Goal: Transaction & Acquisition: Purchase product/service

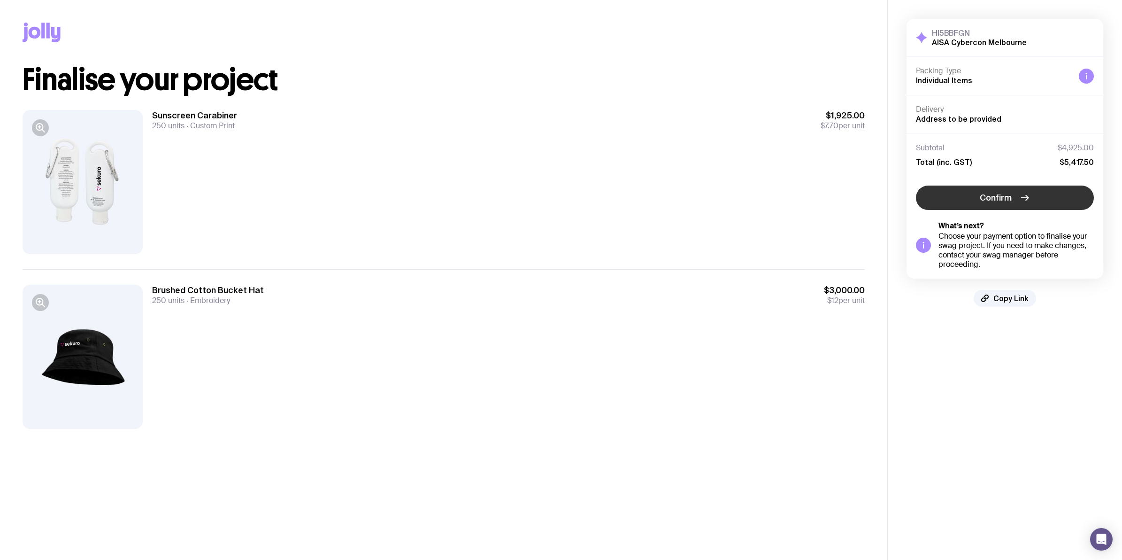
click at [974, 200] on button "Confirm" at bounding box center [1005, 197] width 178 height 24
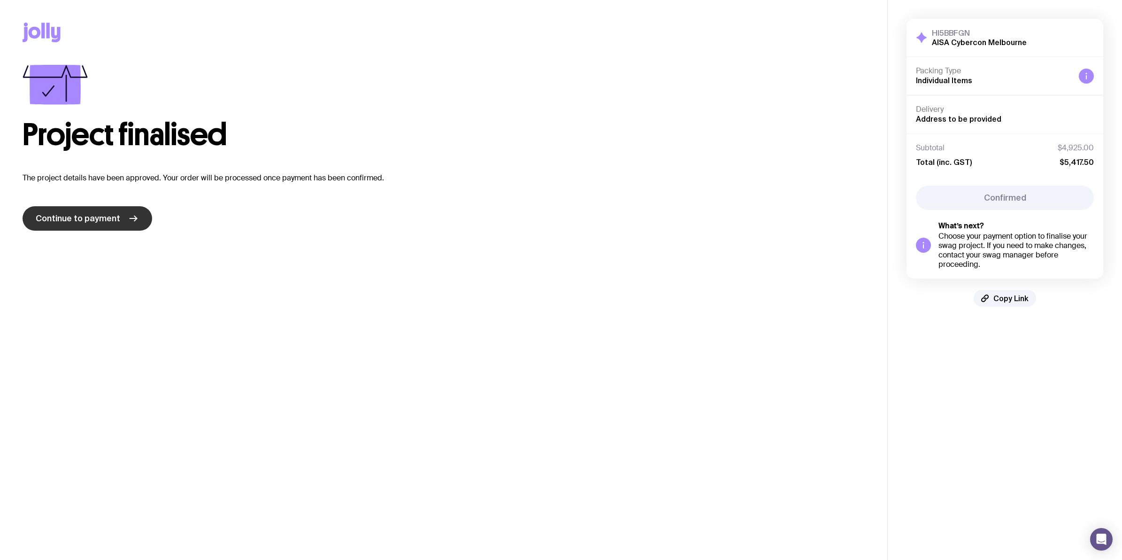
click at [104, 214] on span "Continue to payment" at bounding box center [78, 218] width 85 height 11
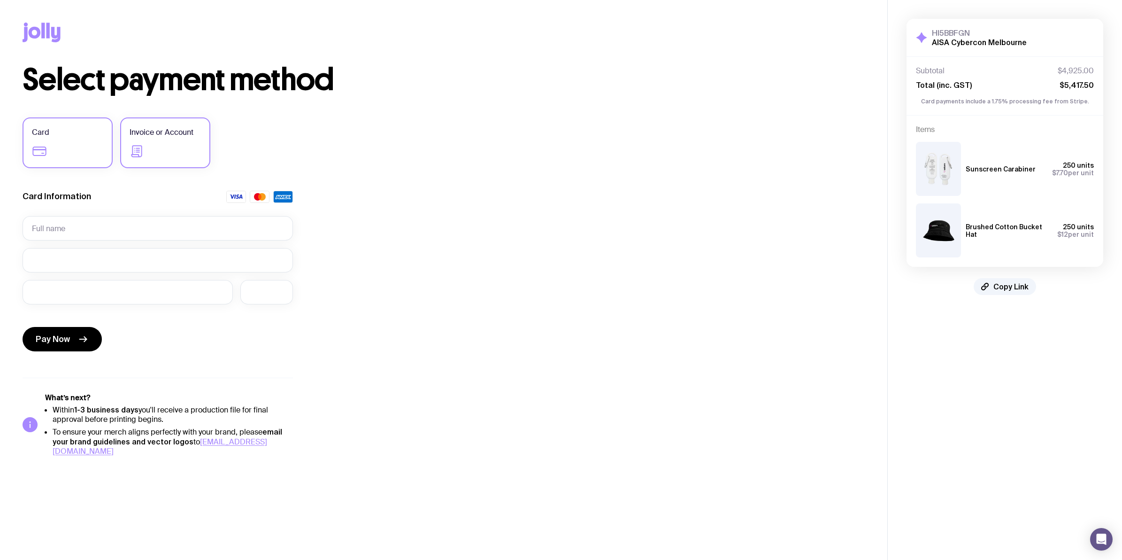
click at [191, 138] on span "Invoice or Account" at bounding box center [162, 132] width 64 height 11
click at [0, 0] on input "Invoice or Account" at bounding box center [0, 0] width 0 height 0
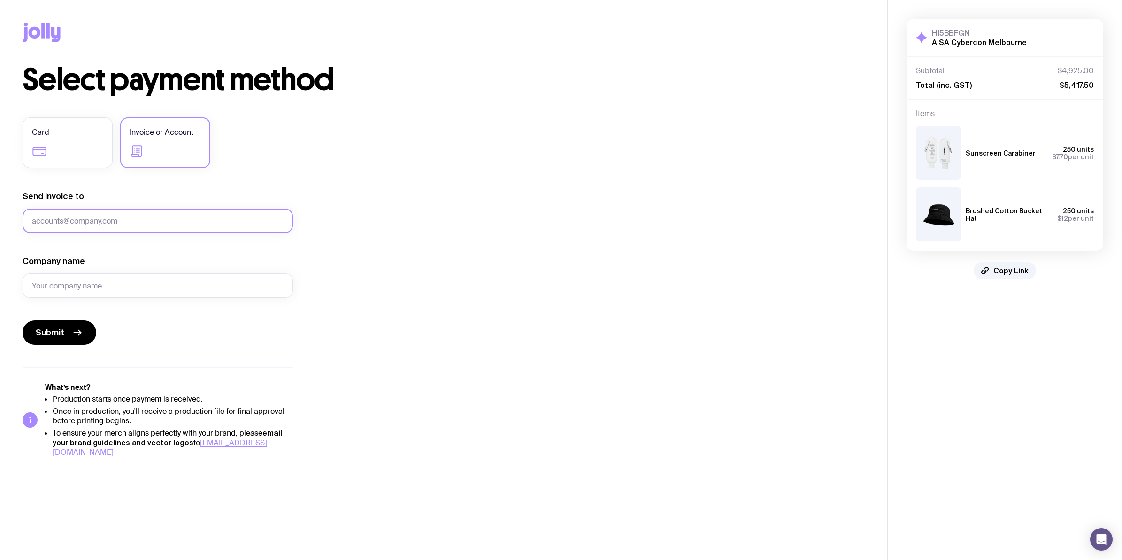
click at [168, 222] on input "Send invoice to" at bounding box center [158, 221] width 270 height 24
type input "katherine.chong@sekuro.io"
click at [140, 291] on input "Company name" at bounding box center [158, 285] width 270 height 24
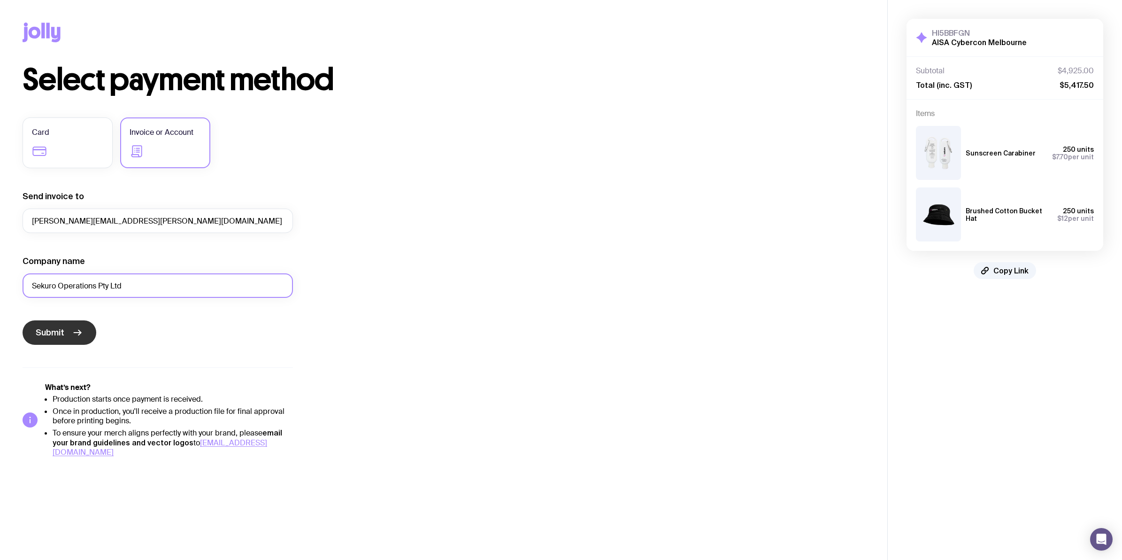
type input "Sekuro Operations Pty Ltd"
click at [66, 336] on button "Submit" at bounding box center [60, 332] width 74 height 24
